Goal: Navigation & Orientation: Find specific page/section

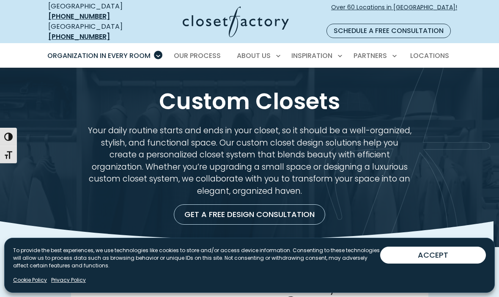
click at [453, 259] on button "ACCEPT" at bounding box center [433, 254] width 106 height 17
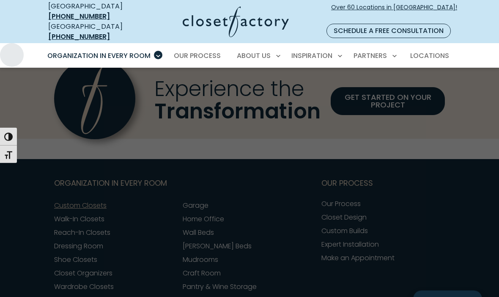
scroll to position [2587, 0]
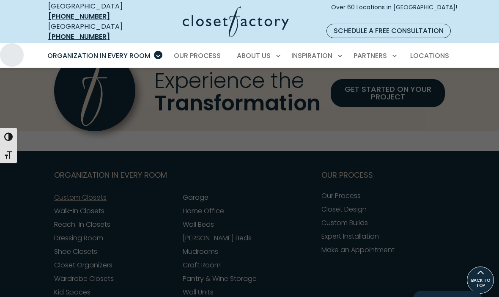
click at [275, 229] on div at bounding box center [249, 216] width 499 height 297
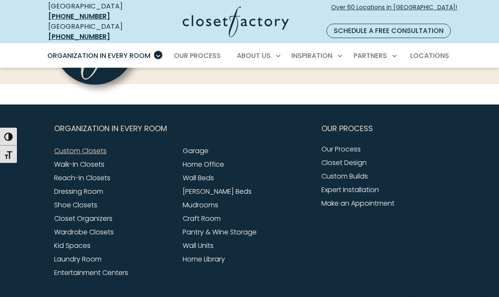
scroll to position [2634, 0]
click at [244, 227] on link "Pantry & Wine Storage" at bounding box center [220, 232] width 74 height 10
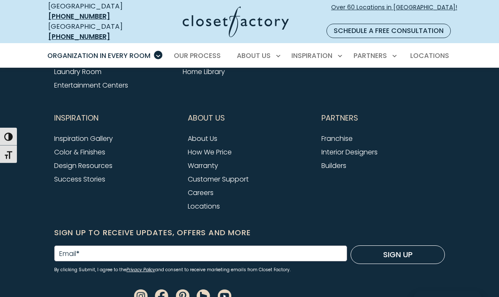
scroll to position [2847, 0]
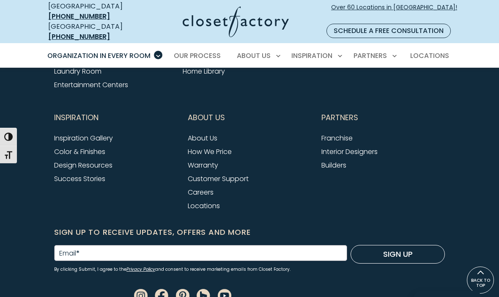
click at [61, 133] on link "Inspiration Gallery" at bounding box center [83, 138] width 59 height 10
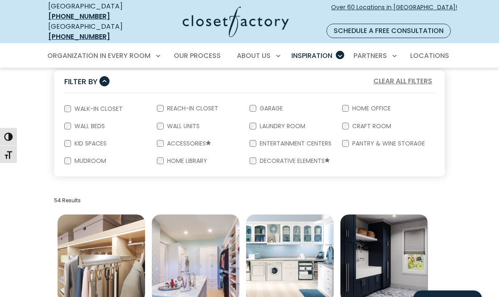
scroll to position [153, 0]
